Goal: Information Seeking & Learning: Learn about a topic

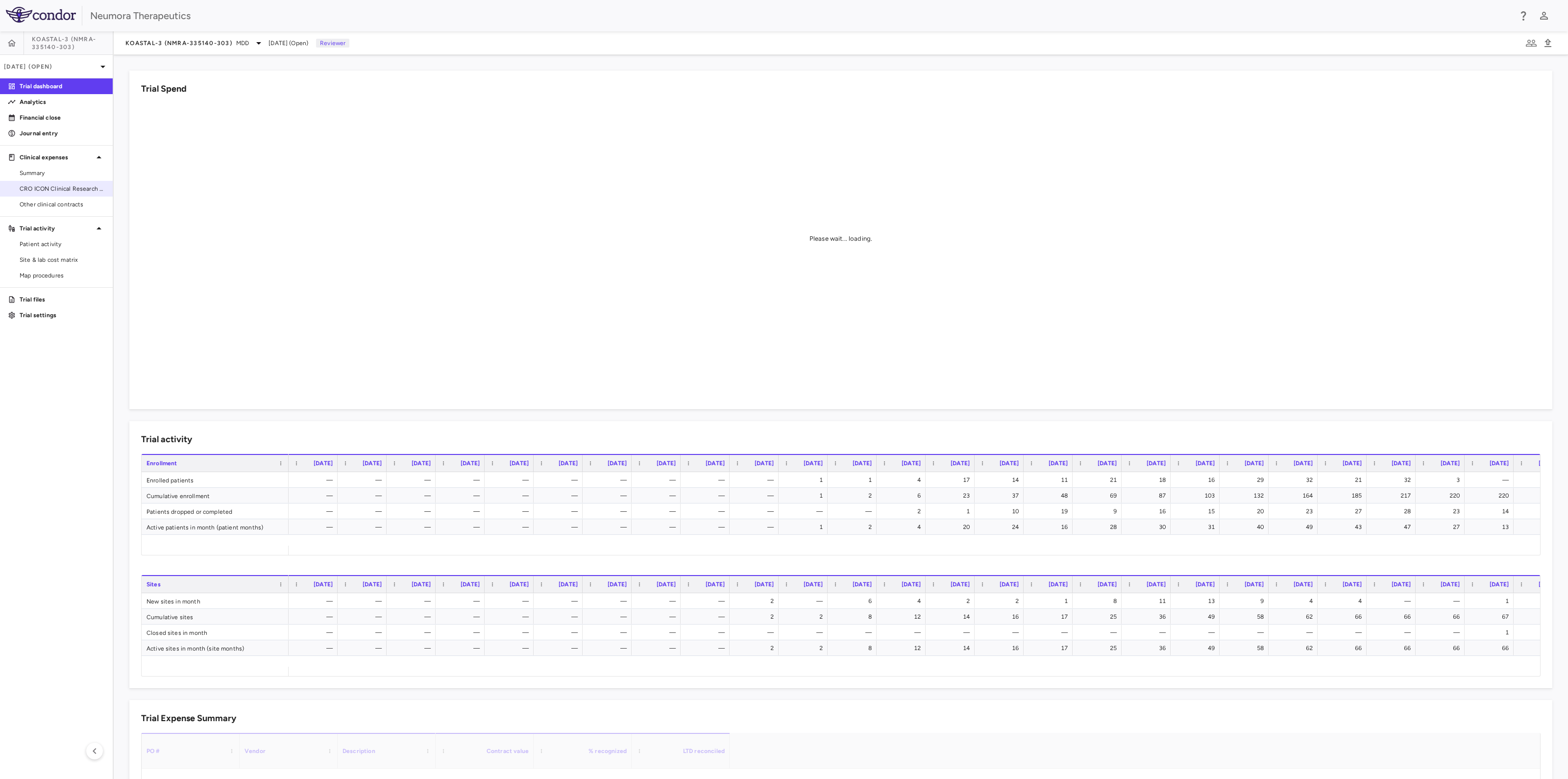
click at [41, 185] on span "CRO ICON Clinical Research Limited" at bounding box center [62, 189] width 85 height 9
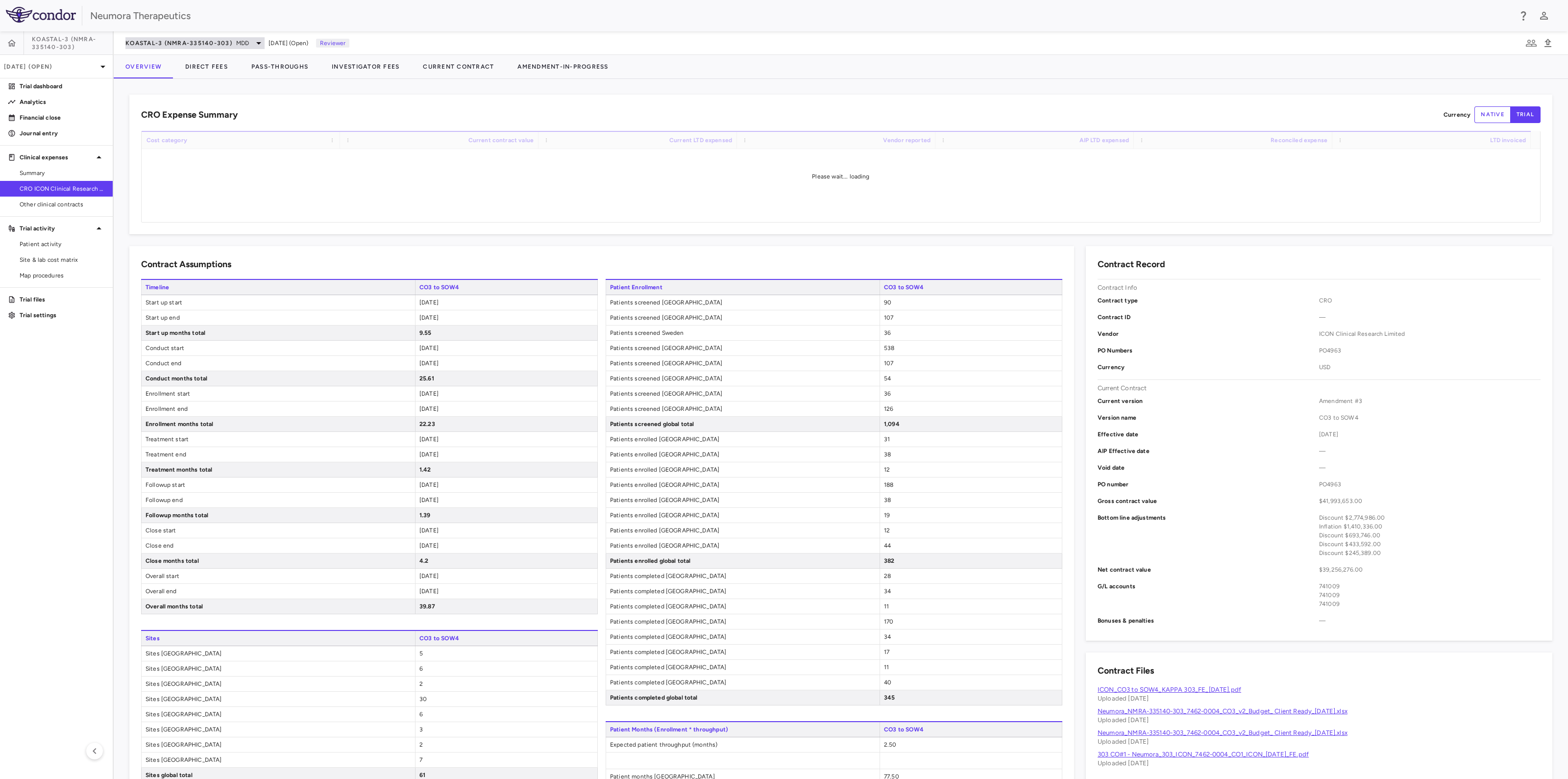
click at [240, 39] on span "MDD" at bounding box center [242, 43] width 13 height 9
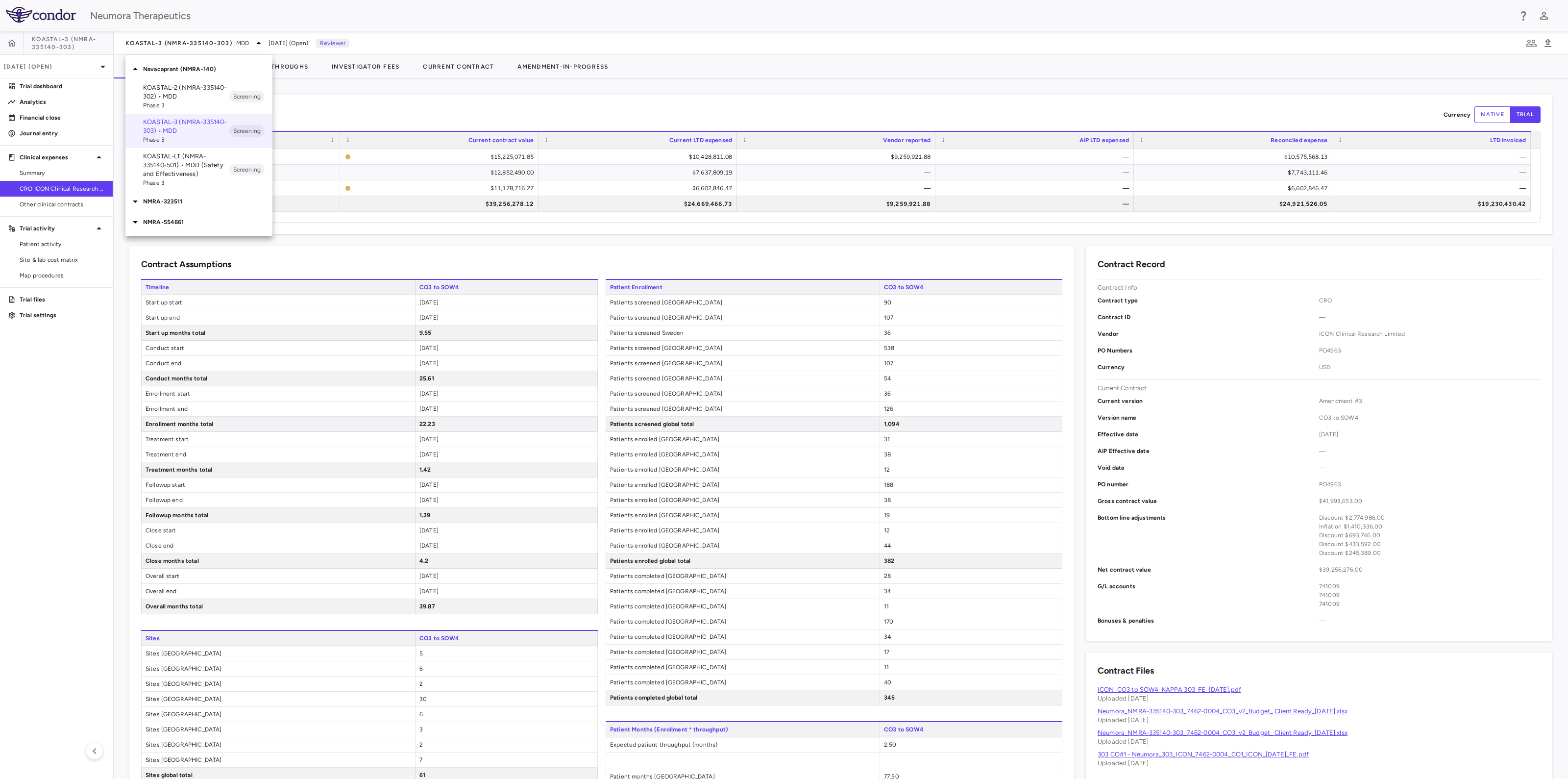
drag, startPoint x: 186, startPoint y: 166, endPoint x: 170, endPoint y: 167, distance: 16.0
click at [186, 166] on p "KOASTAL-LT (NMRA-335140-501) • MDD (Safety and Effectiveness)" at bounding box center [186, 165] width 86 height 26
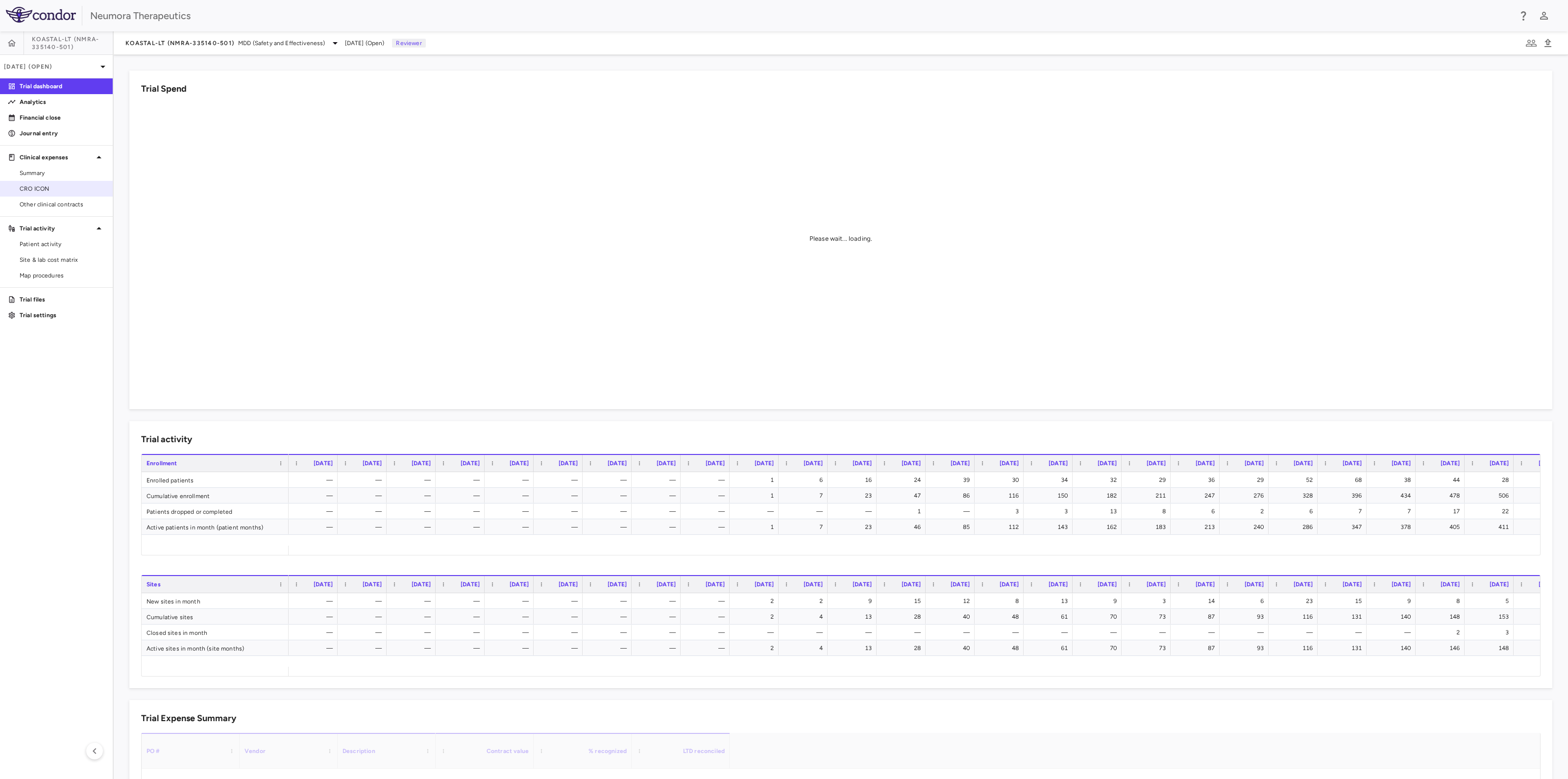
click at [38, 188] on span "CRO ICON" at bounding box center [62, 189] width 85 height 9
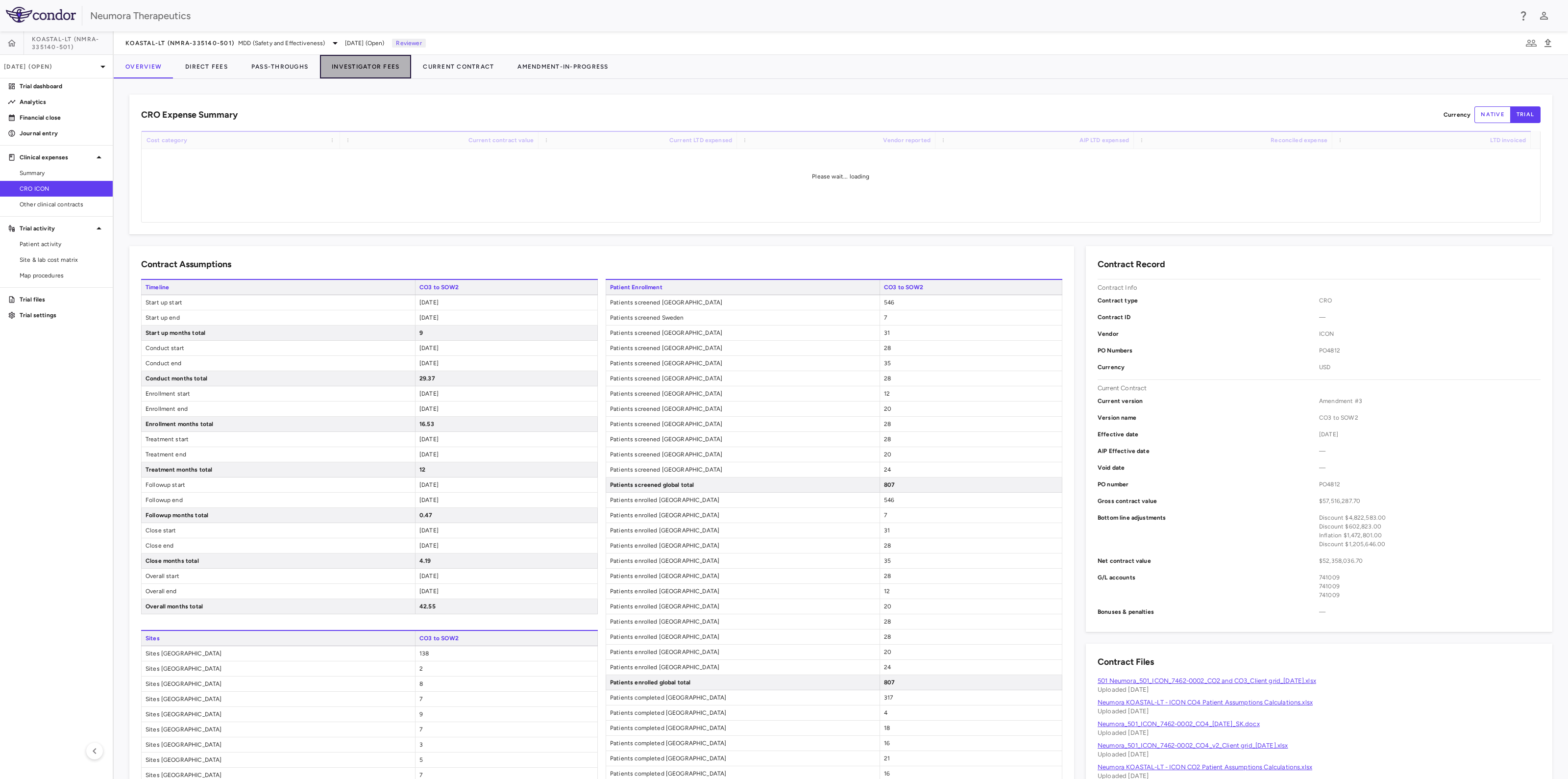
click at [370, 64] on button "Investigator Fees" at bounding box center [366, 66] width 91 height 24
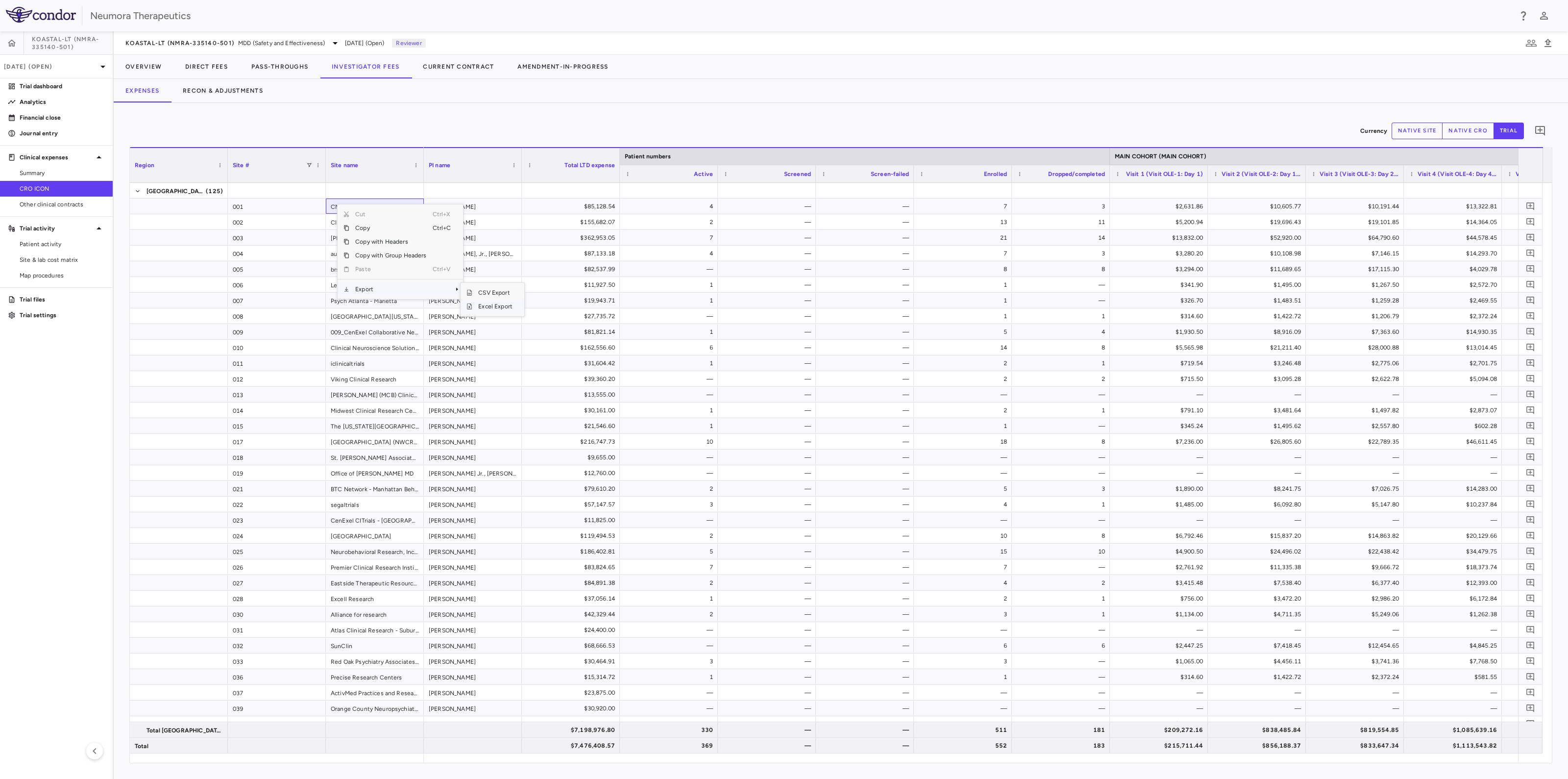
click at [489, 306] on span "Excel Export" at bounding box center [495, 306] width 46 height 14
drag, startPoint x: 51, startPoint y: 246, endPoint x: 94, endPoint y: 239, distance: 43.6
click at [51, 245] on span "Patient activity" at bounding box center [62, 244] width 85 height 9
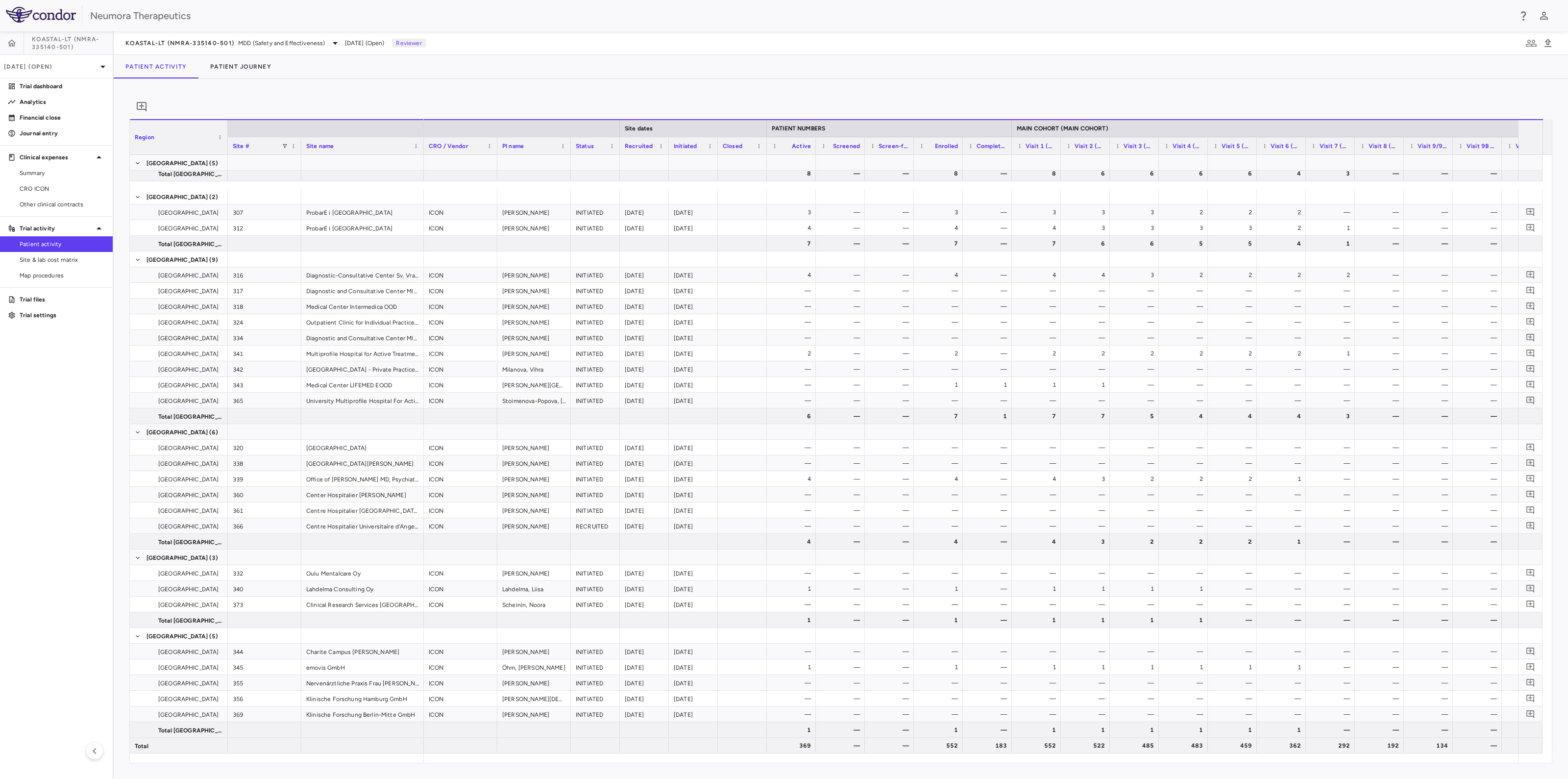
scroll to position [0, 768]
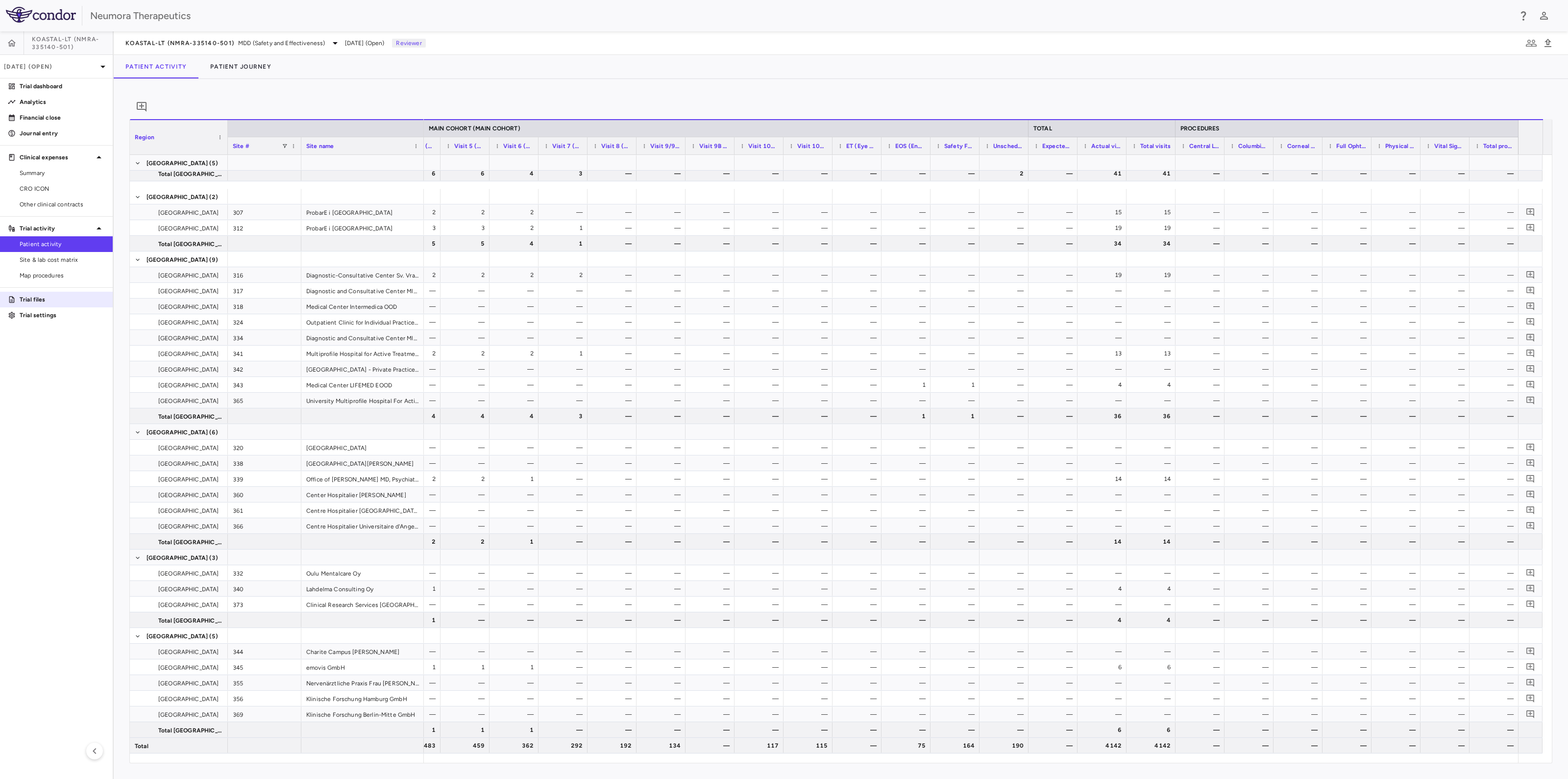
click at [49, 301] on p "Trial files" at bounding box center [62, 300] width 85 height 9
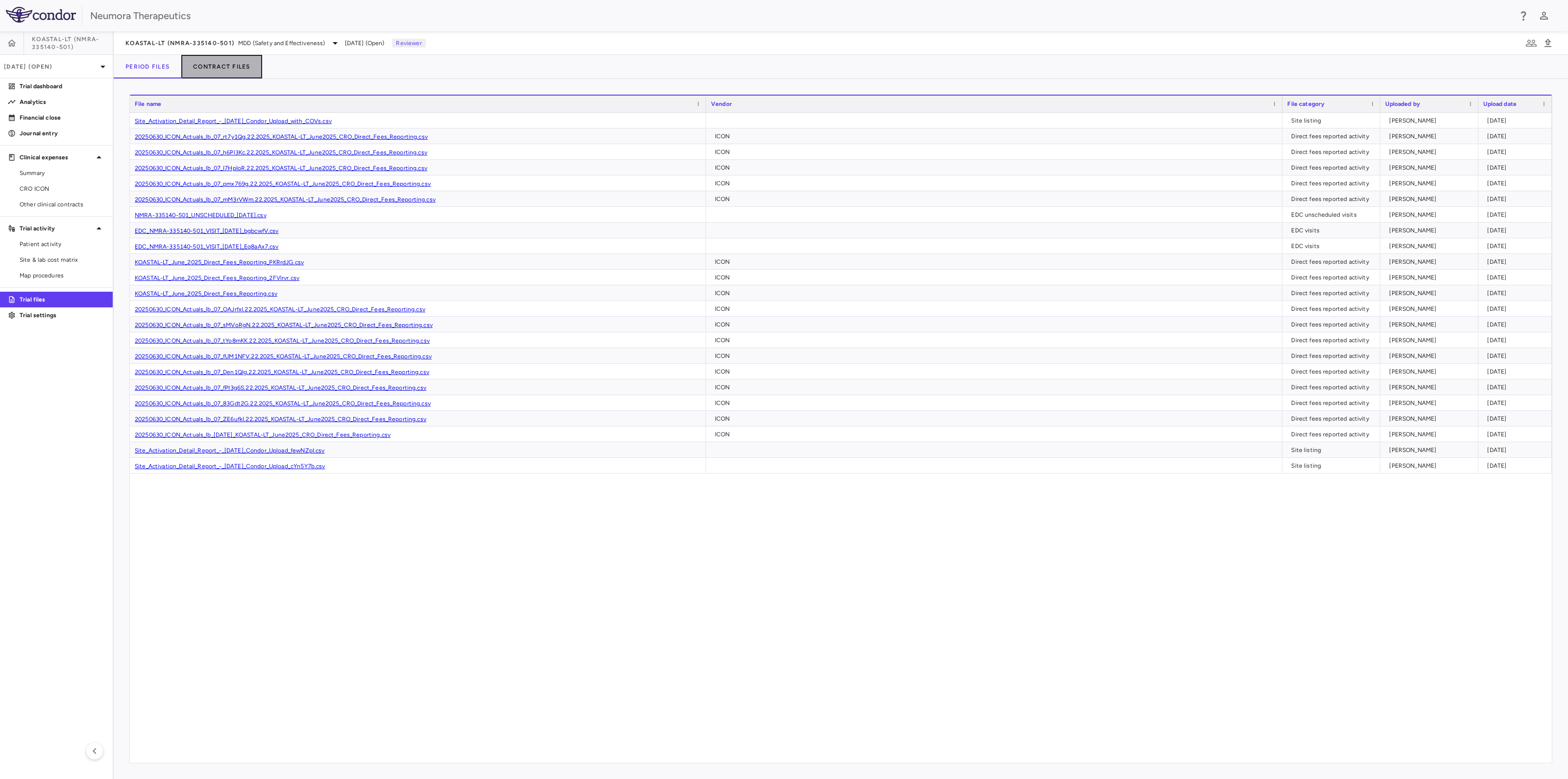
click at [212, 63] on button "Contract Files" at bounding box center [222, 66] width 81 height 24
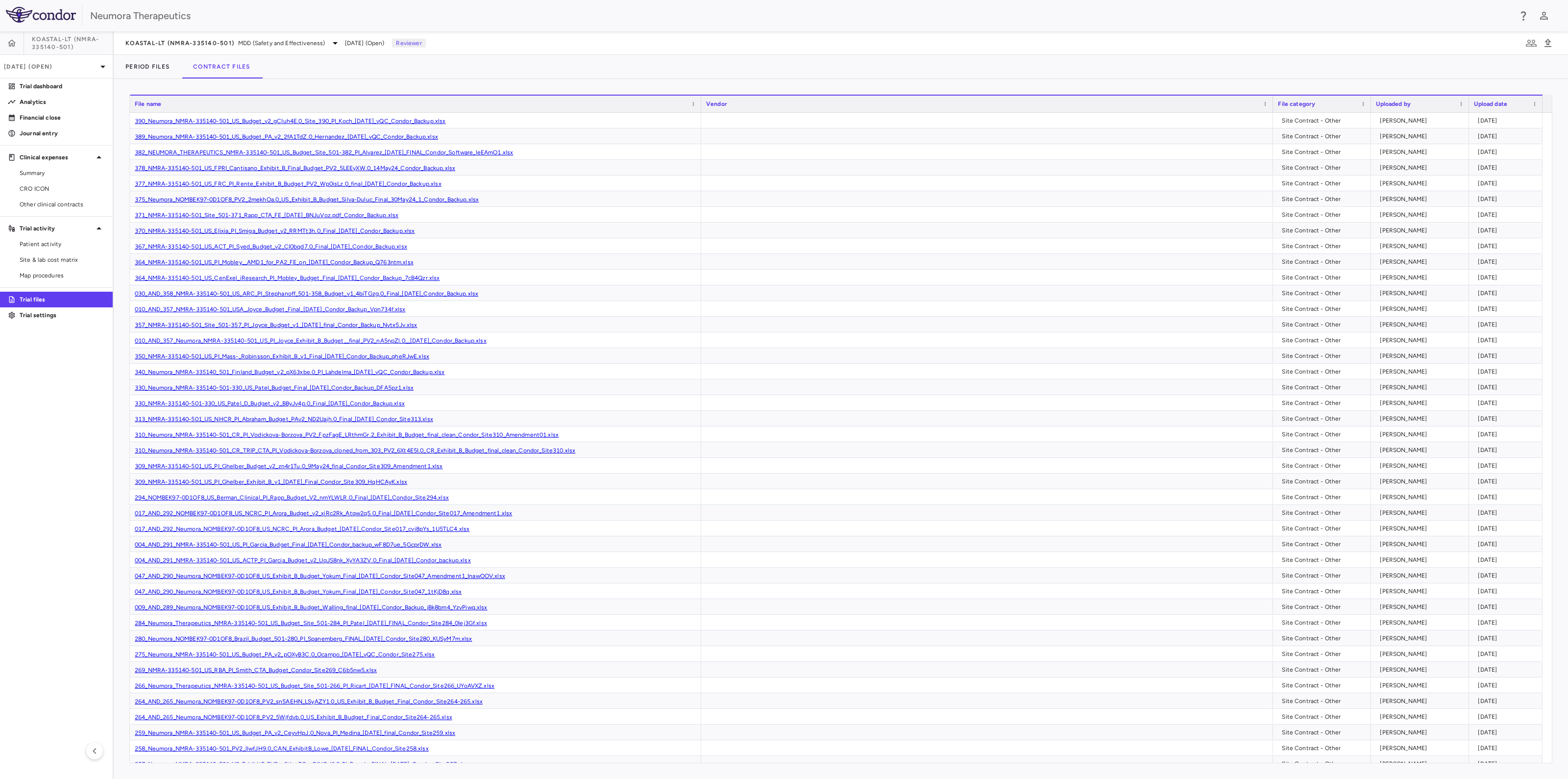
click at [208, 102] on div "File name" at bounding box center [411, 104] width 553 height 12
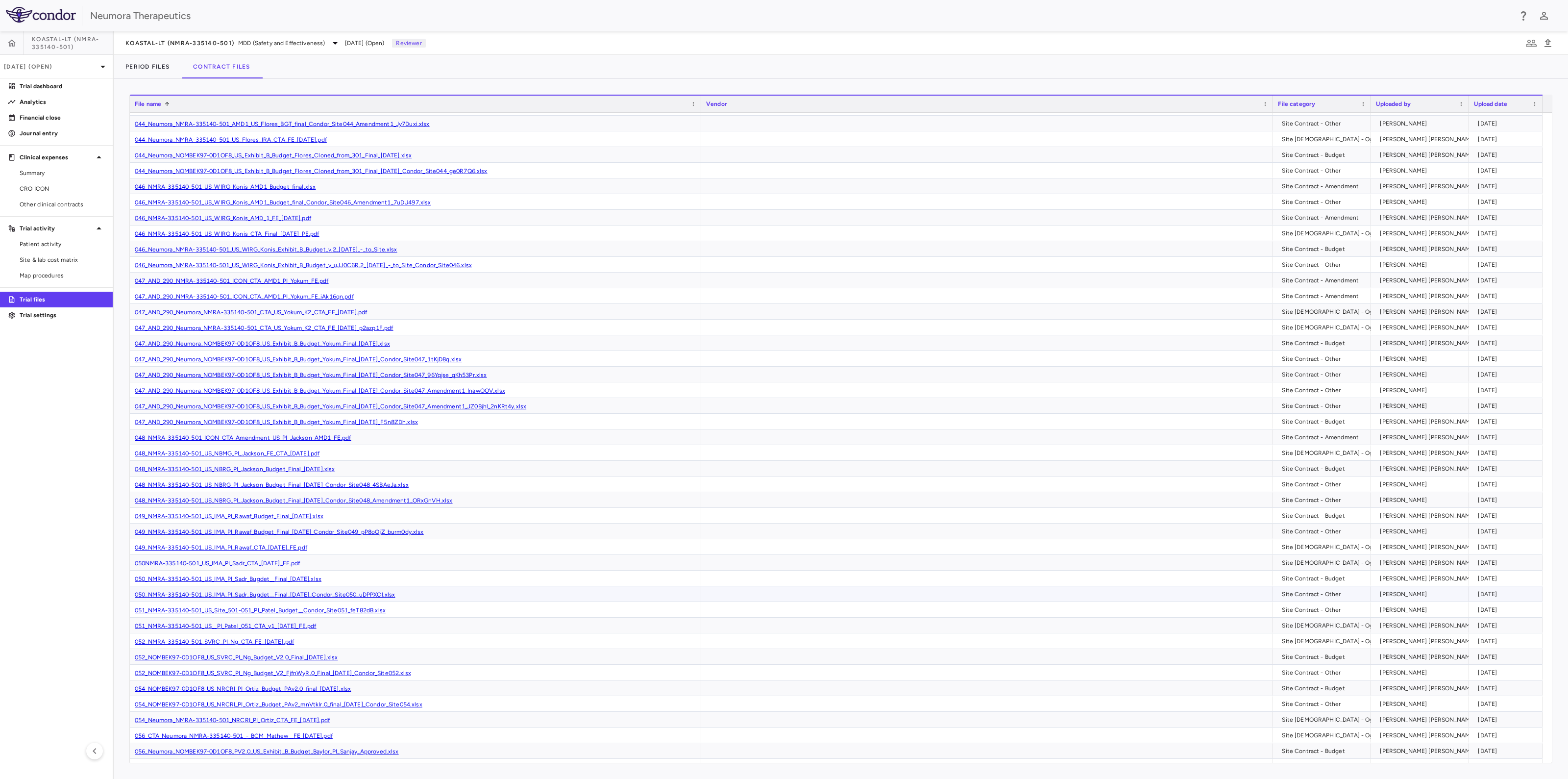
scroll to position [3861, 0]
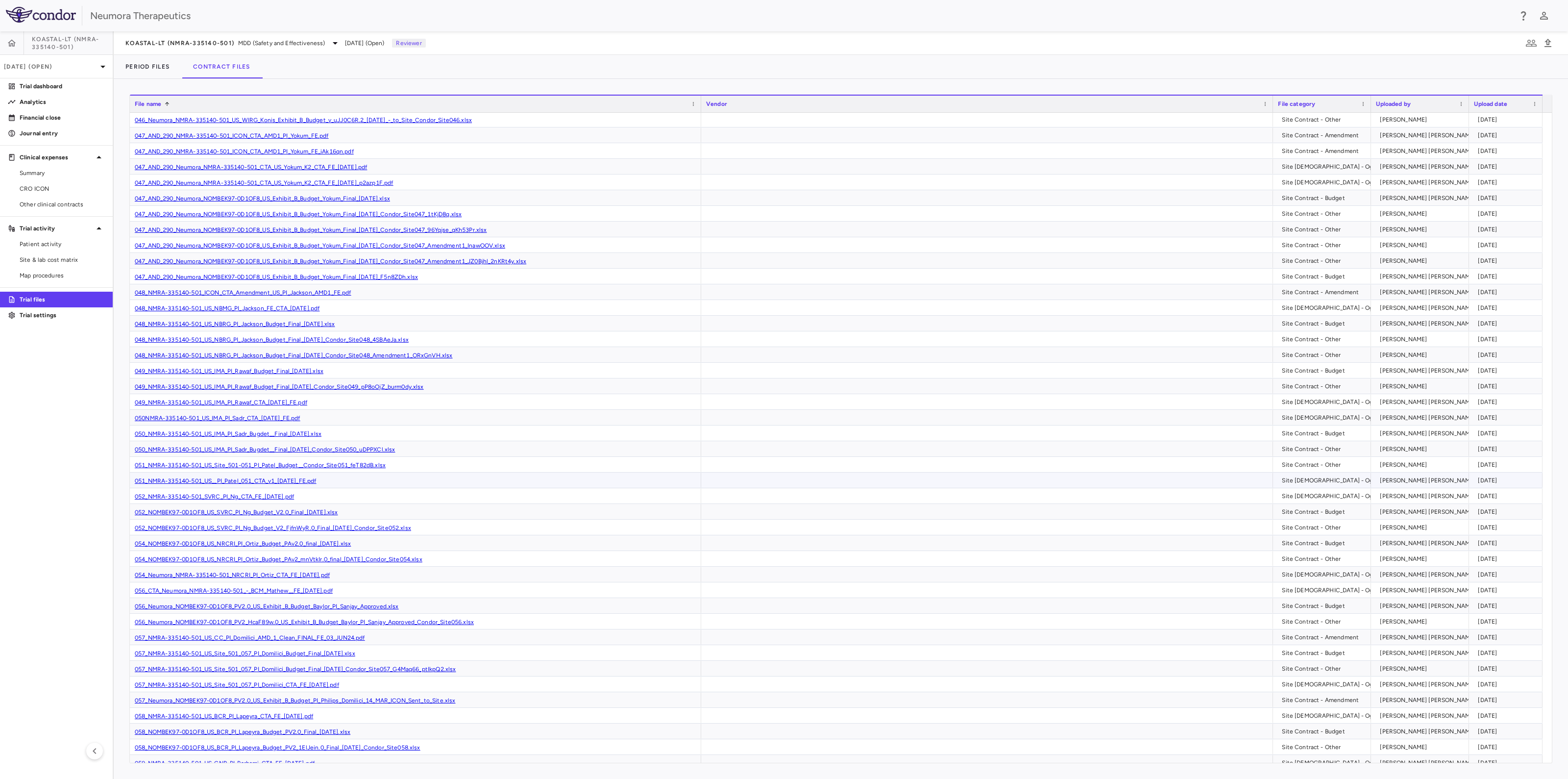
drag, startPoint x: 301, startPoint y: 476, endPoint x: 309, endPoint y: 467, distance: 12.0
click at [303, 474] on div "051_NMRA-335140-501_US__PI_Patel_051_CTA_v1_[DATE]_FE.pdf" at bounding box center [415, 480] width 572 height 15
click at [248, 478] on link "051_NMRA-335140-501_US__PI_Patel_051_CTA_v1_[DATE]_FE.pdf" at bounding box center [225, 481] width 182 height 7
click at [225, 43] on span "KOASTAL-LT (NMRA-335140-501)" at bounding box center [180, 43] width 109 height 8
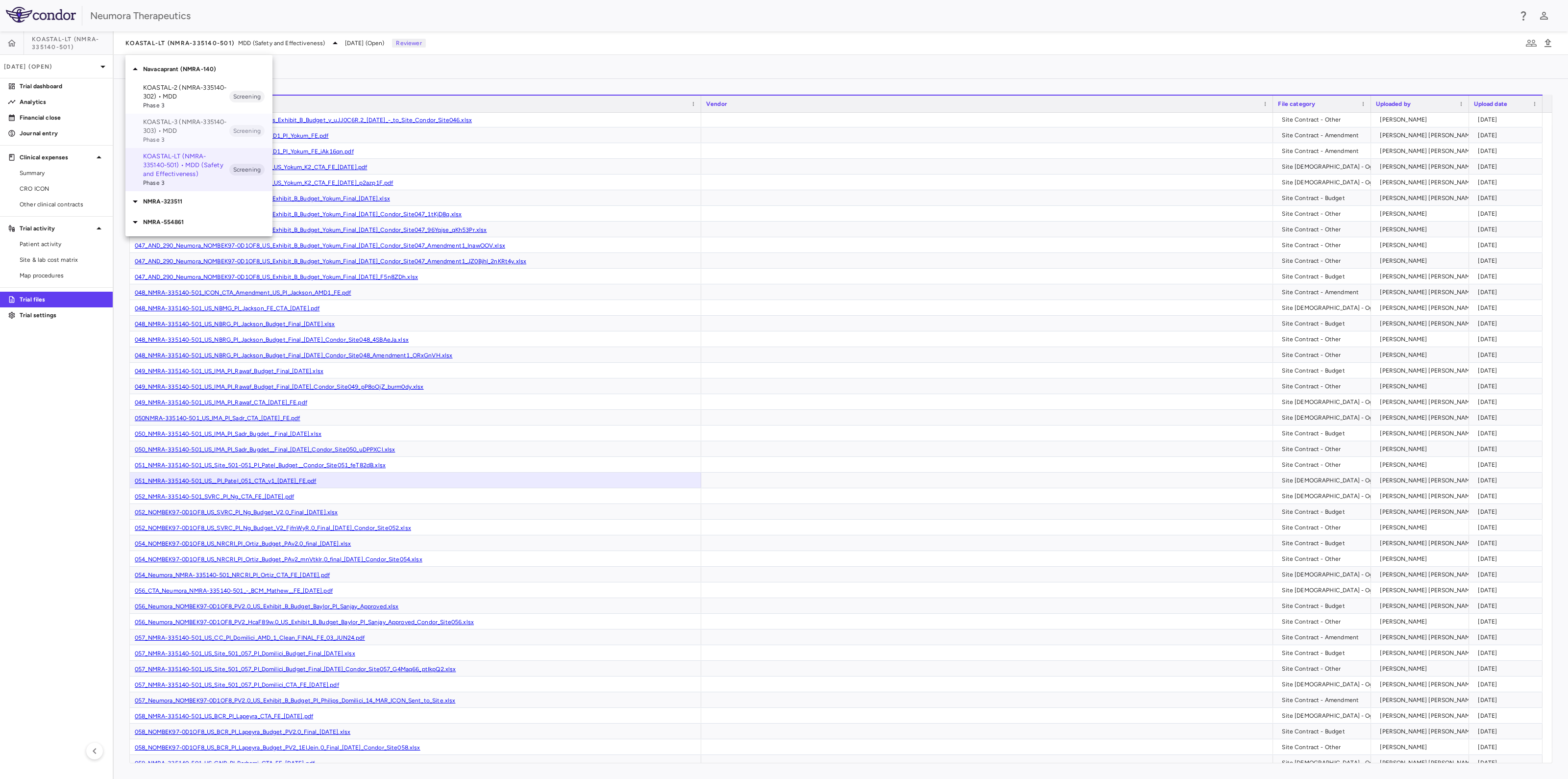
click at [167, 129] on p "KOASTAL-3 (NMRA-335140-303) • MDD" at bounding box center [186, 126] width 86 height 18
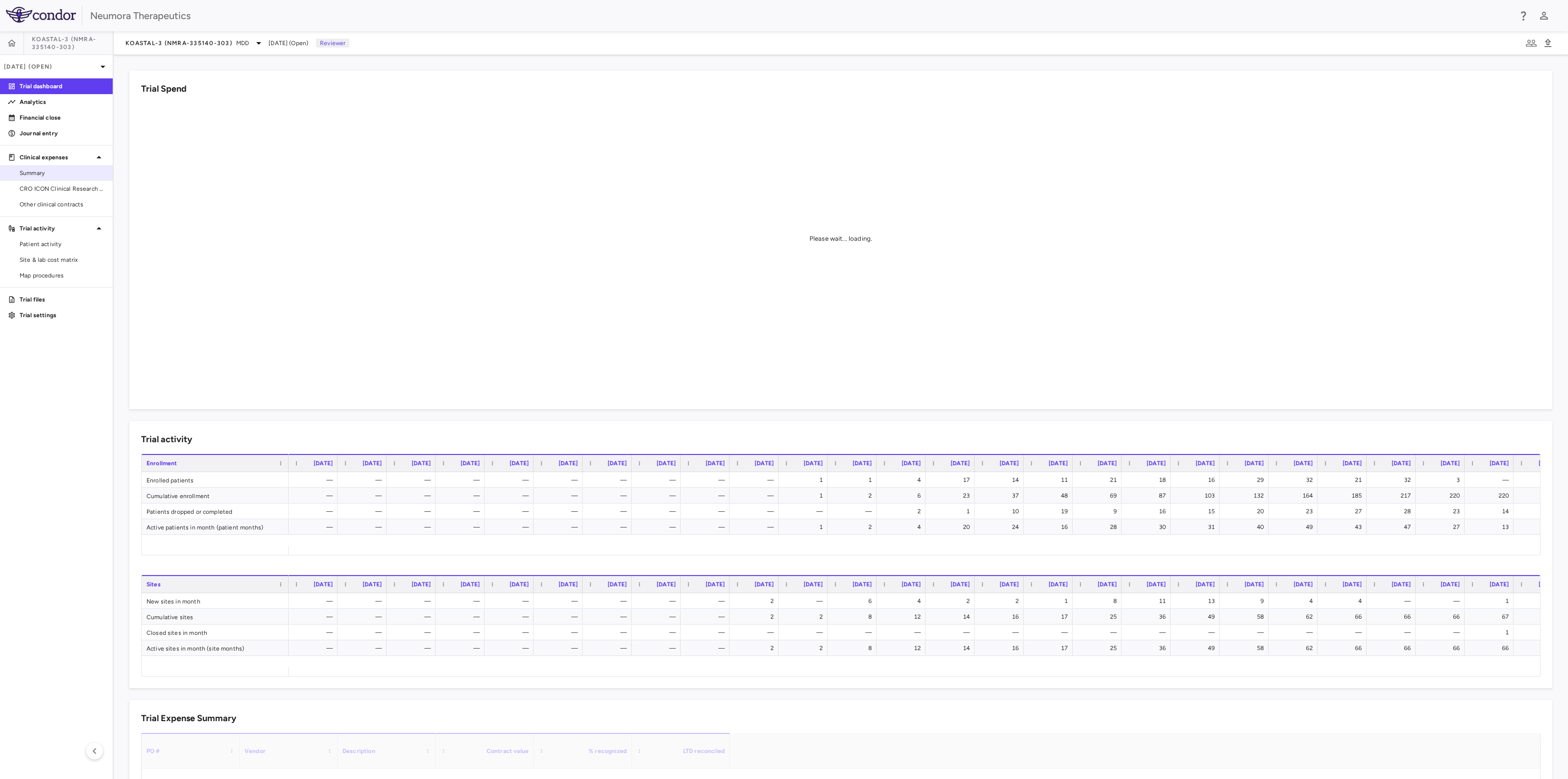
click at [37, 185] on span "CRO ICON Clinical Research Limited" at bounding box center [62, 189] width 85 height 9
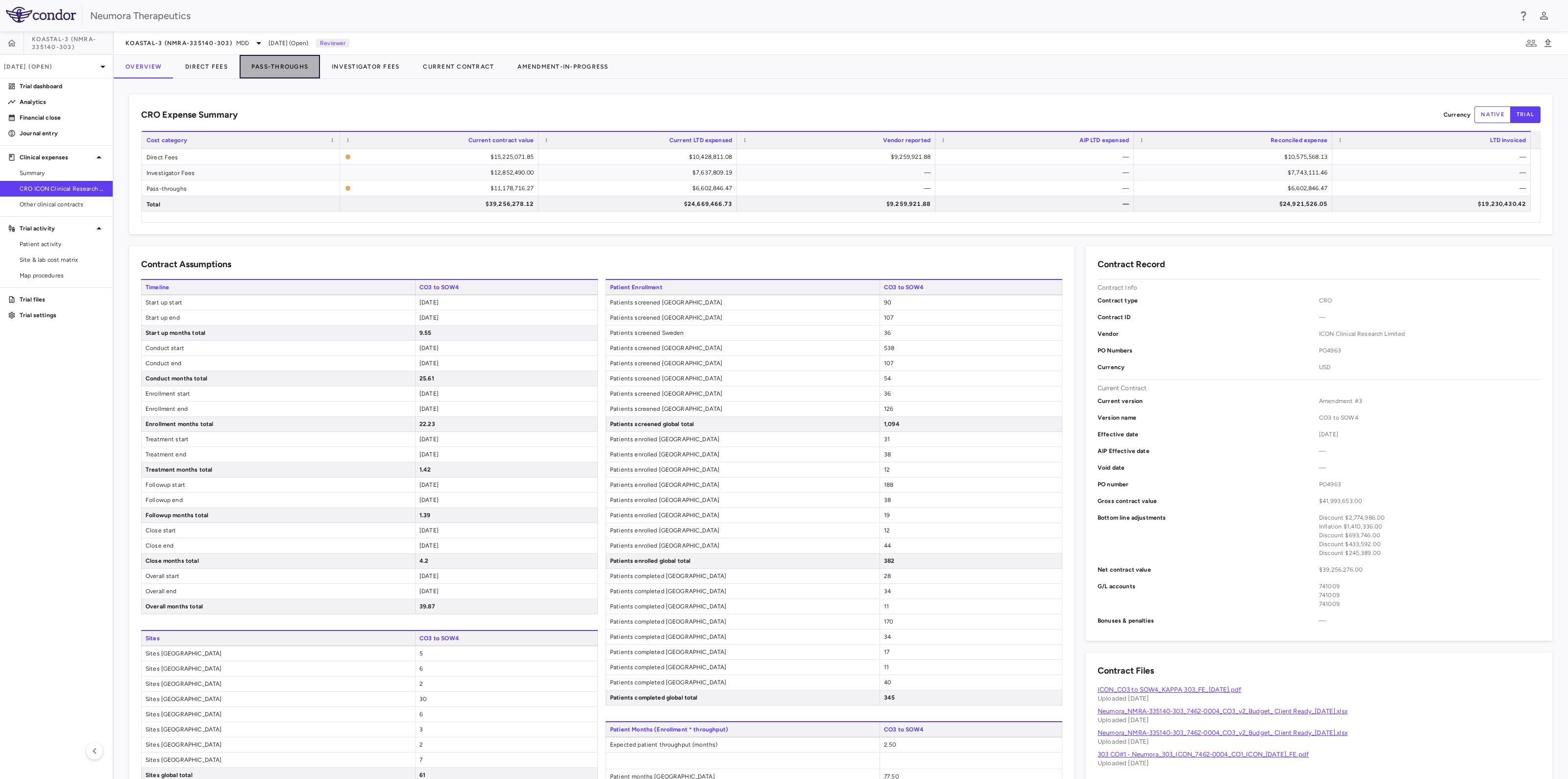
click at [288, 62] on button "Pass-Throughs" at bounding box center [280, 66] width 80 height 24
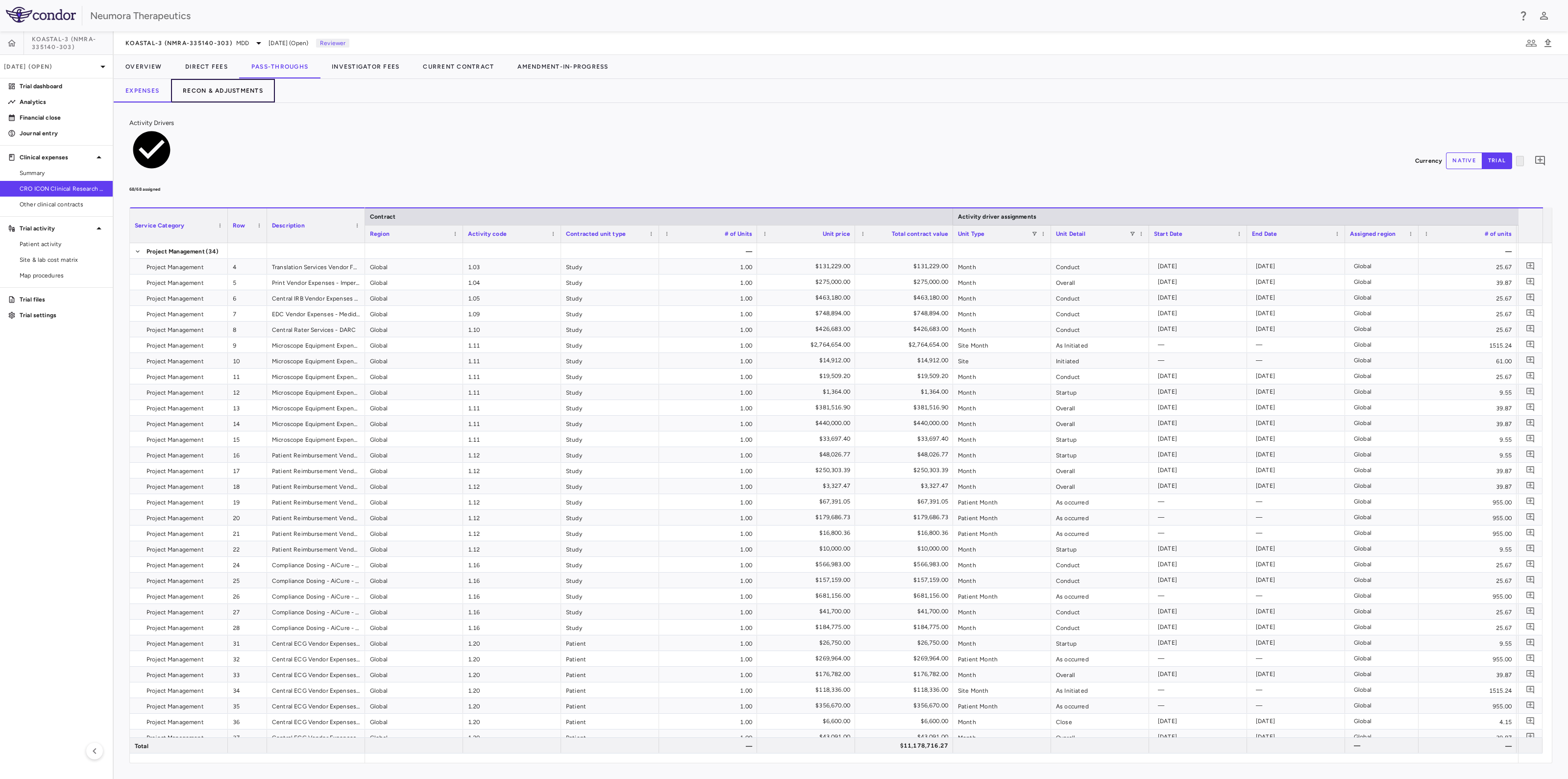
click at [222, 87] on button "Recon & Adjustments" at bounding box center [223, 91] width 104 height 24
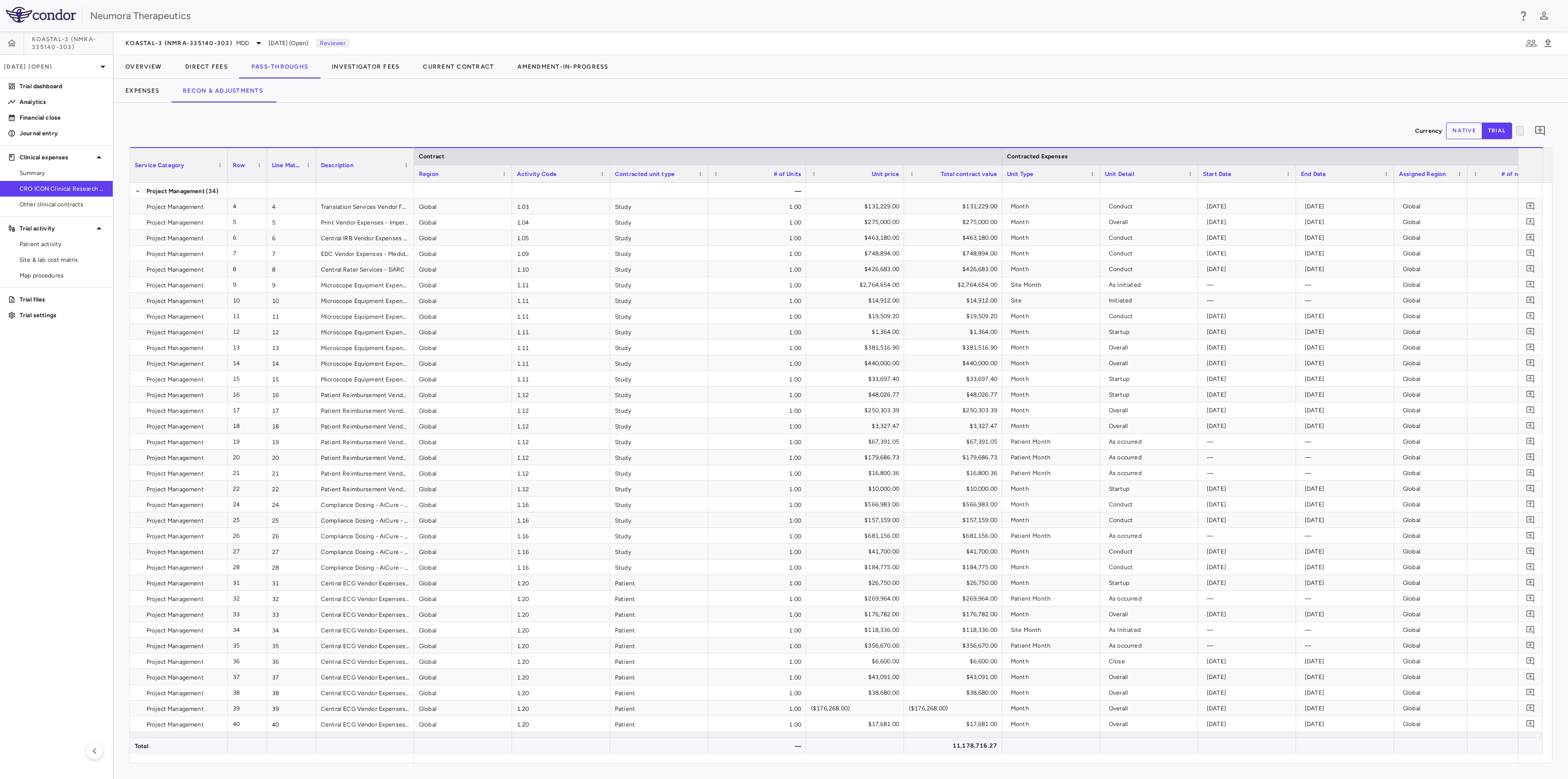
click at [1451, 748] on div at bounding box center [1430, 746] width 74 height 15
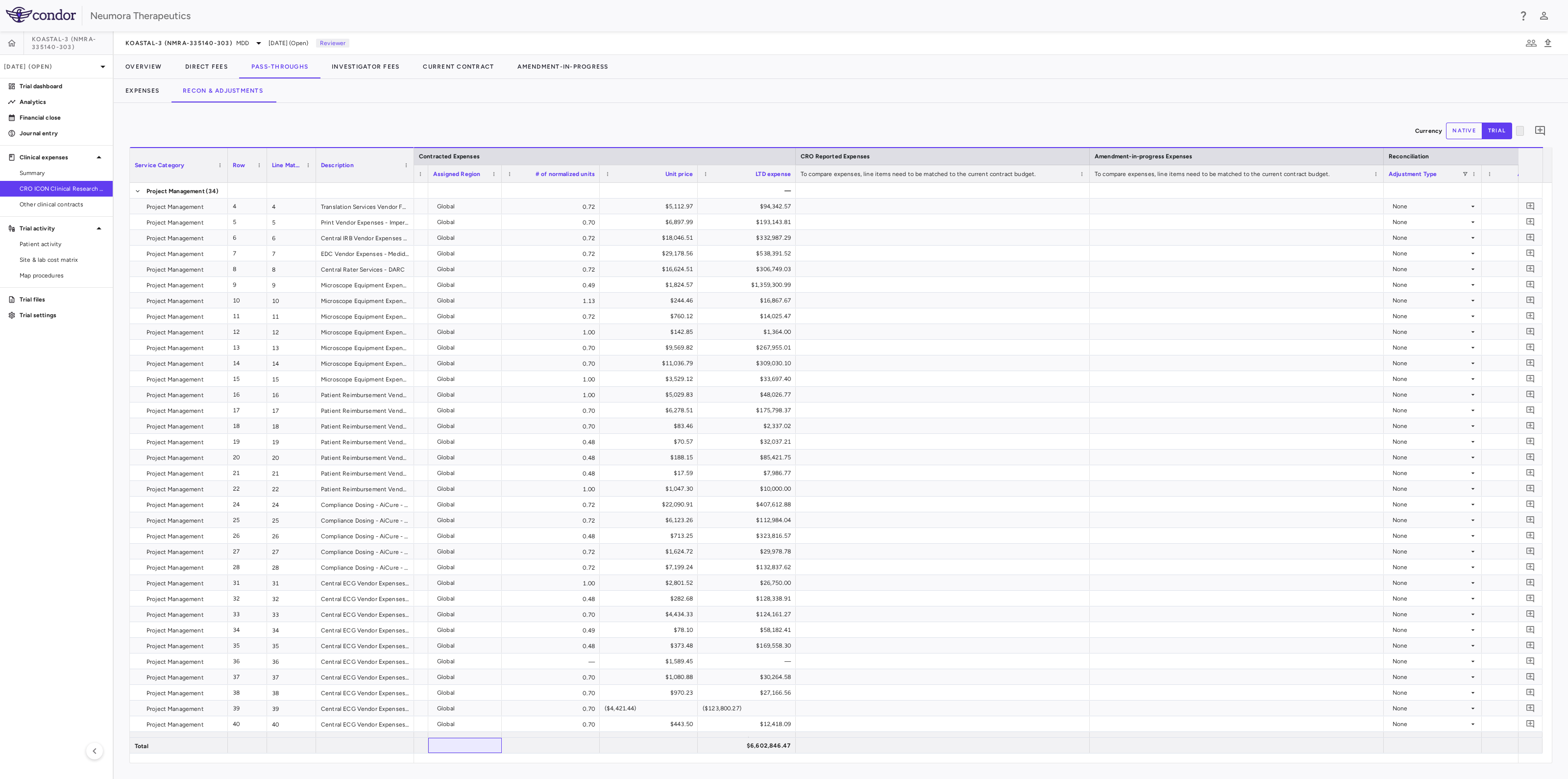
scroll to position [0, 1125]
